Goal: Task Accomplishment & Management: Use online tool/utility

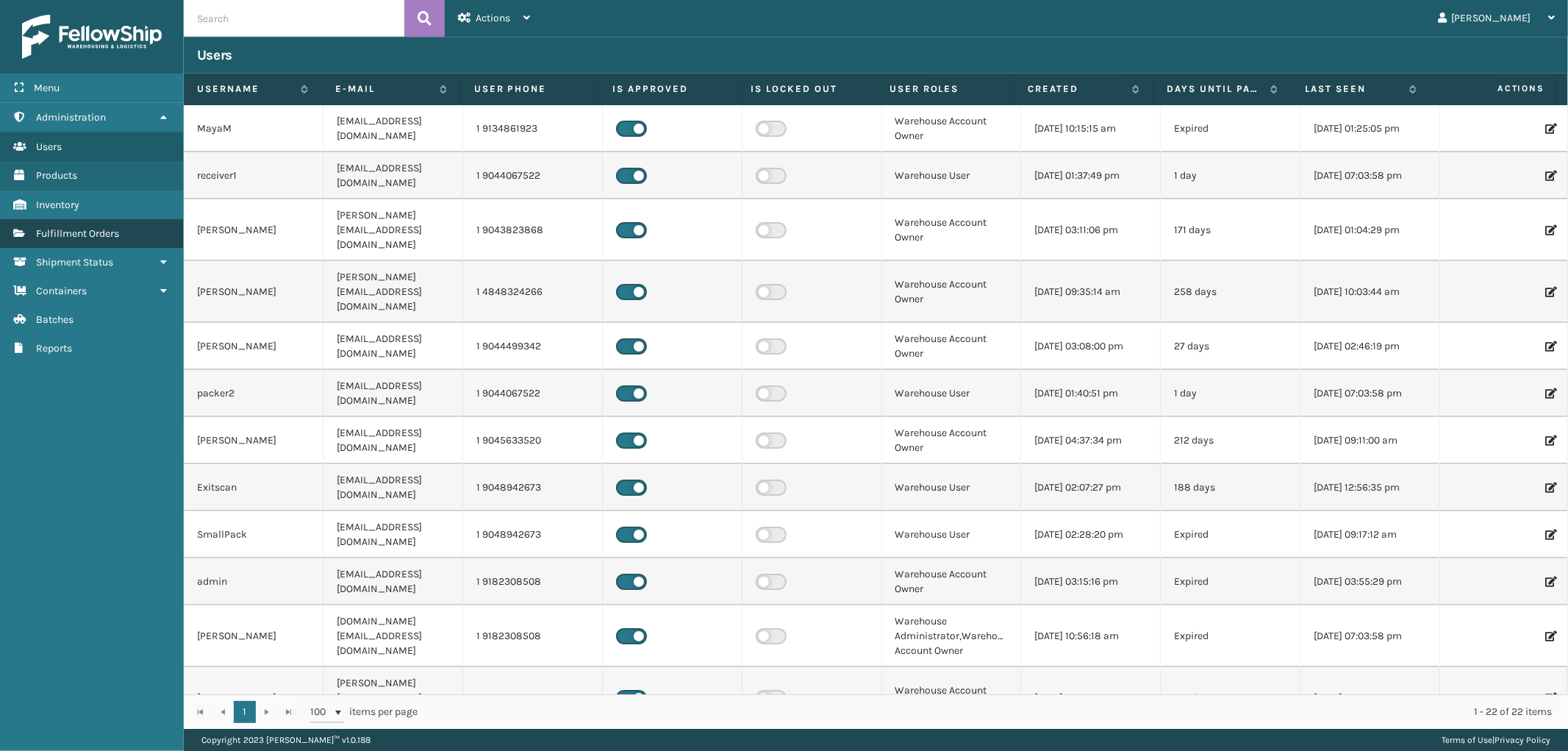
click at [55, 237] on link "Fulfillment Orders" at bounding box center [91, 234] width 183 height 29
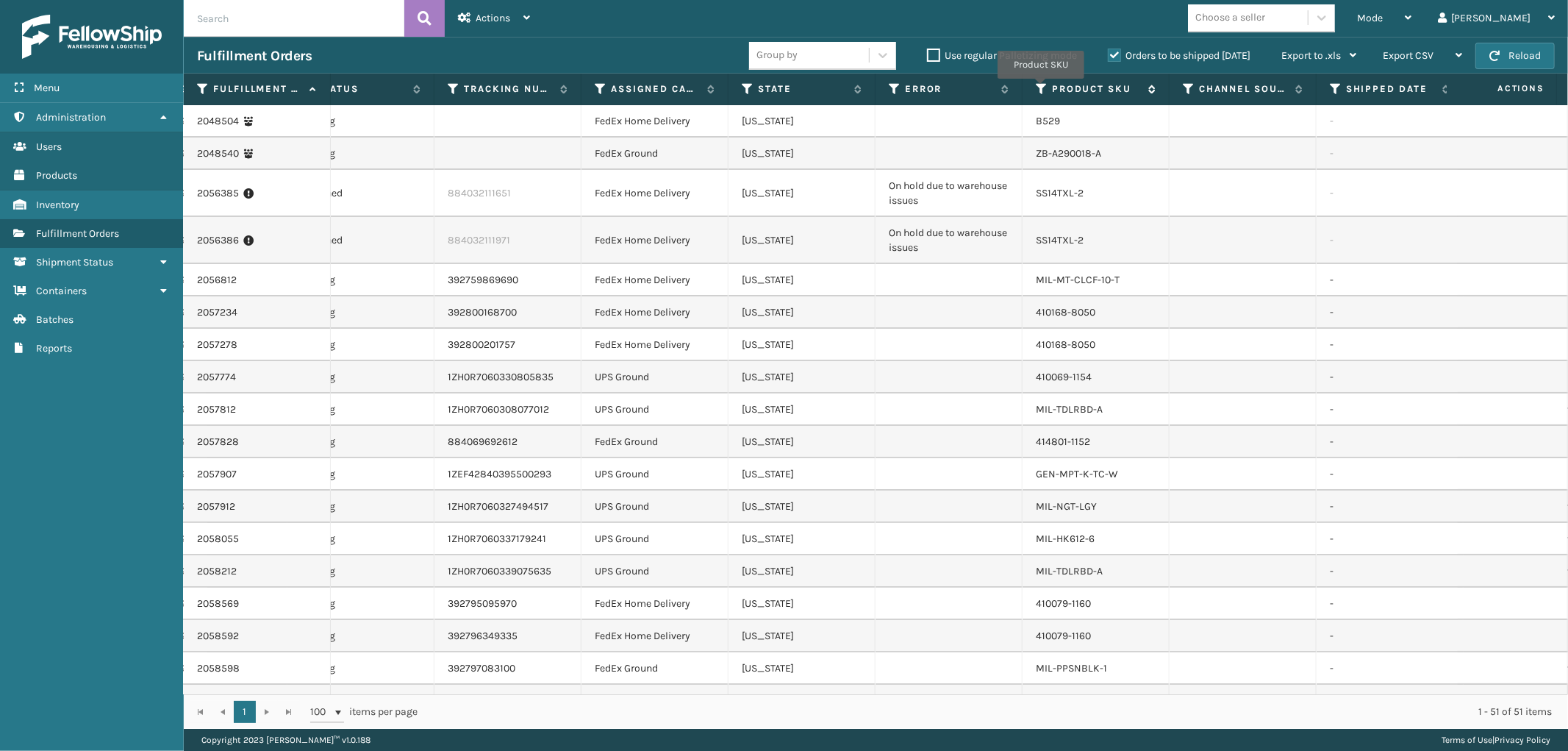
click at [1041, 89] on icon at bounding box center [1041, 89] width 12 height 14
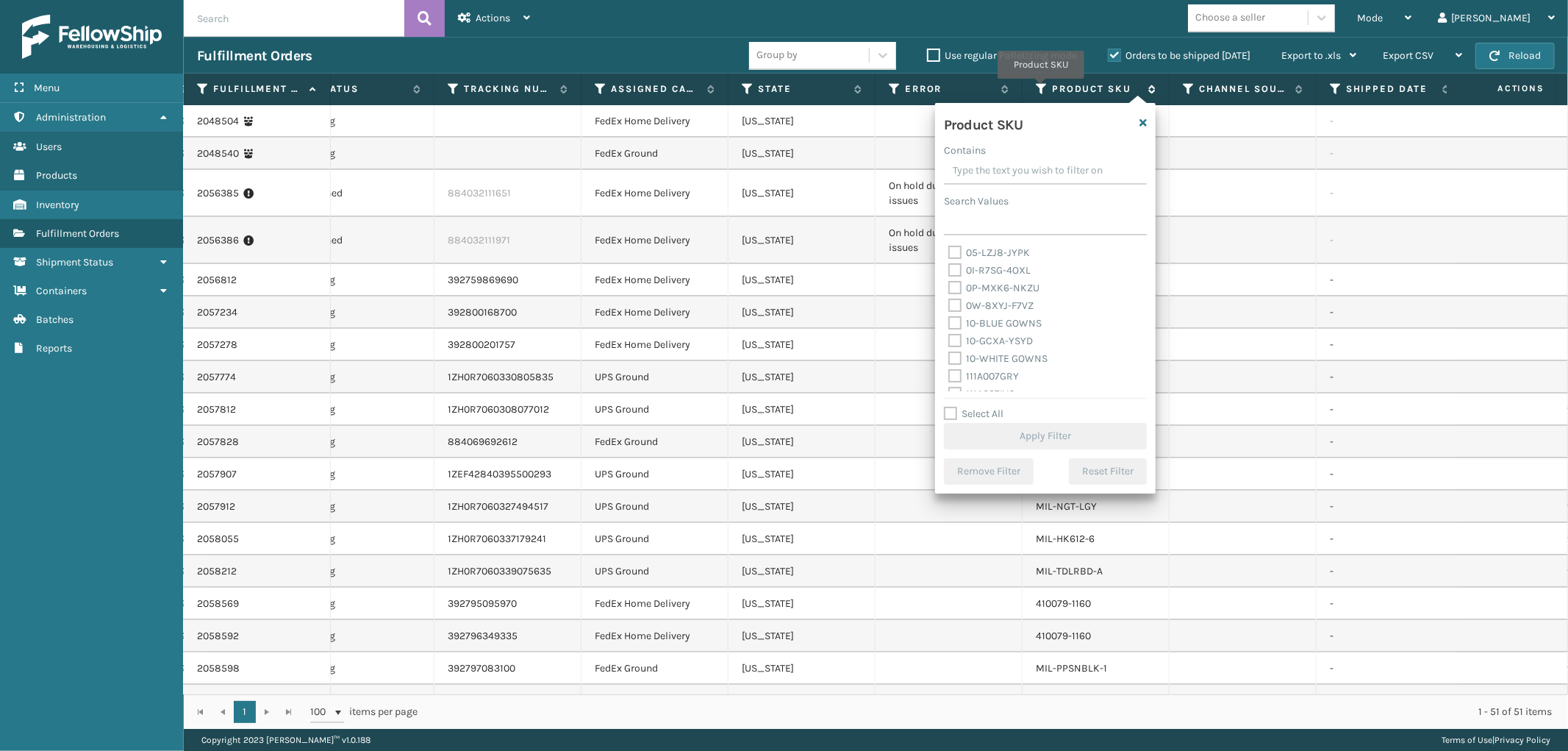
type input "x"
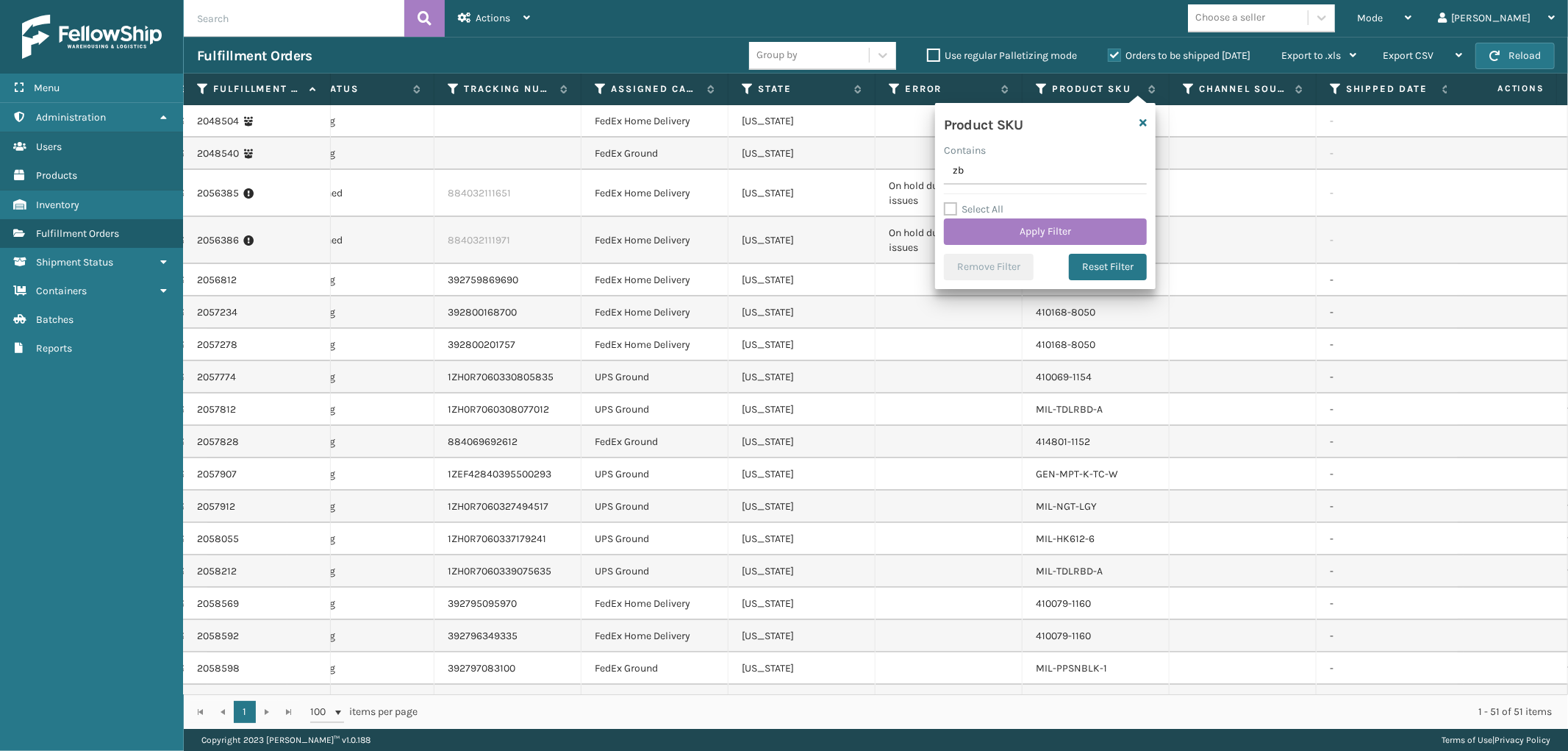
type input "zb"
click at [1065, 217] on div "Select All Apply Filter" at bounding box center [1044, 223] width 203 height 45
click at [1060, 223] on button "Apply Filter" at bounding box center [1044, 231] width 203 height 26
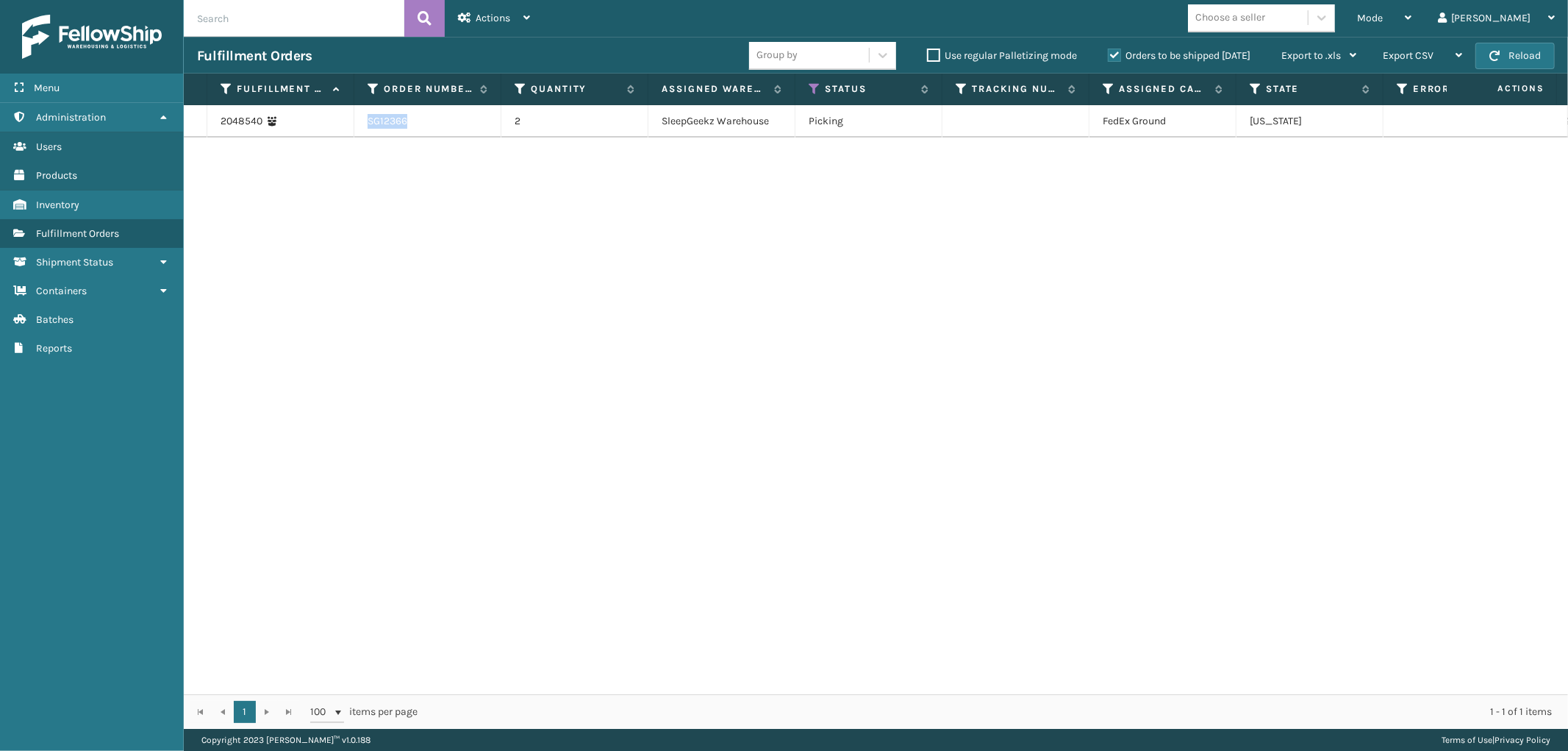
drag, startPoint x: 424, startPoint y: 124, endPoint x: 363, endPoint y: 129, distance: 61.2
click at [363, 129] on td "SG12366" at bounding box center [428, 122] width 147 height 33
copy td "SG12366"
click at [1515, 17] on div "[PERSON_NAME]" at bounding box center [1496, 18] width 117 height 36
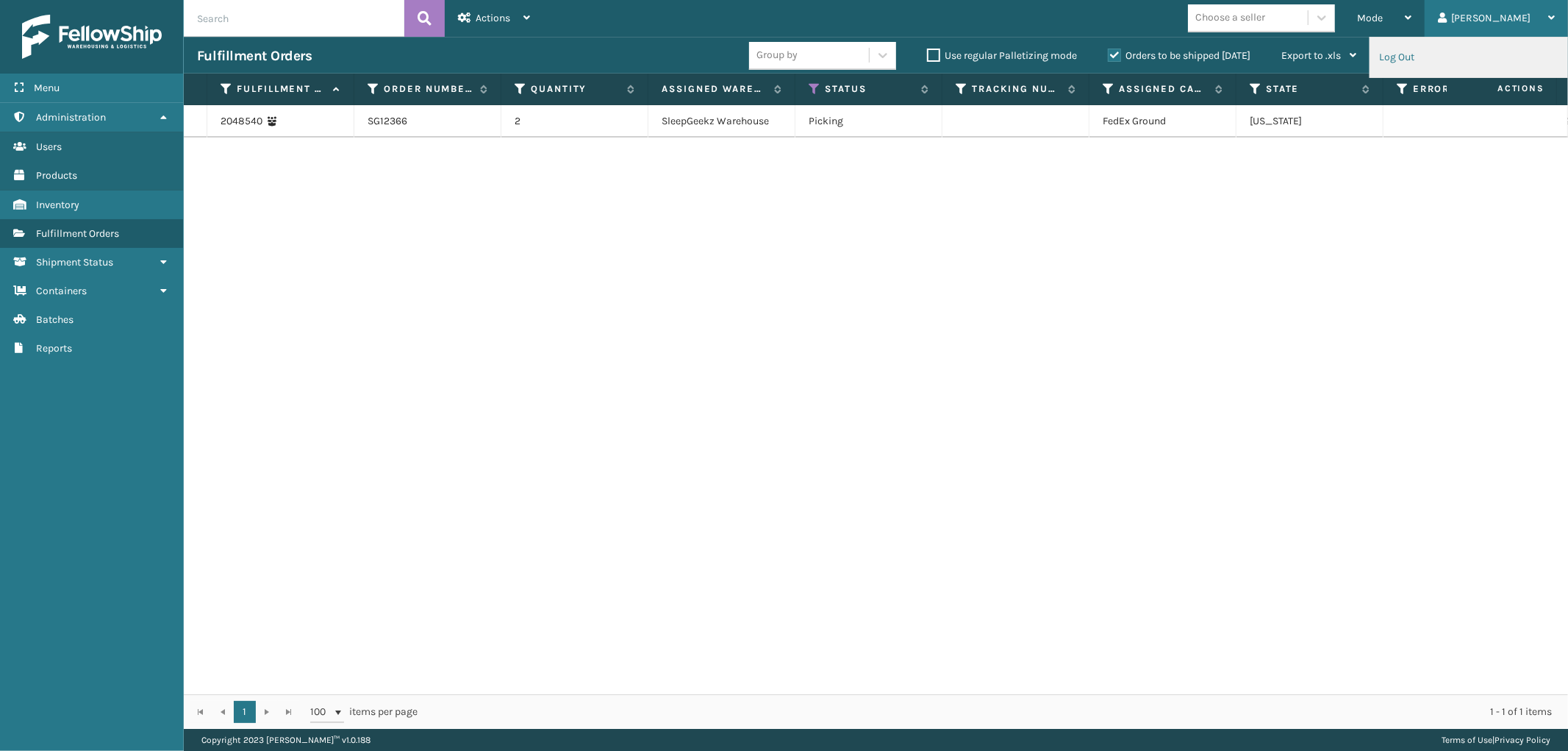
click at [1437, 53] on li "Log Out" at bounding box center [1468, 57] width 197 height 40
